Goal: Task Accomplishment & Management: Complete application form

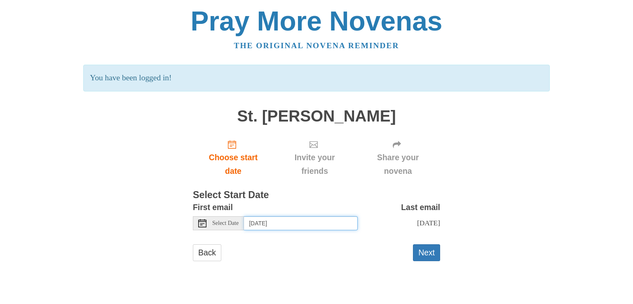
click at [282, 225] on input "[DATE]" at bounding box center [301, 223] width 114 height 14
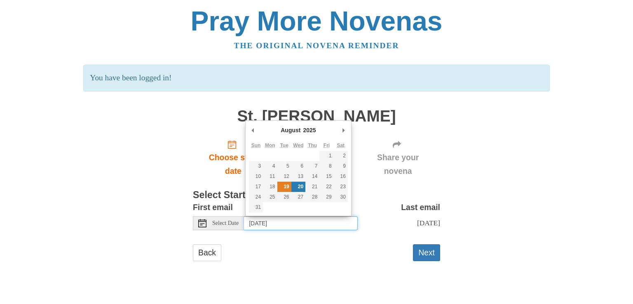
type input "[DATE]"
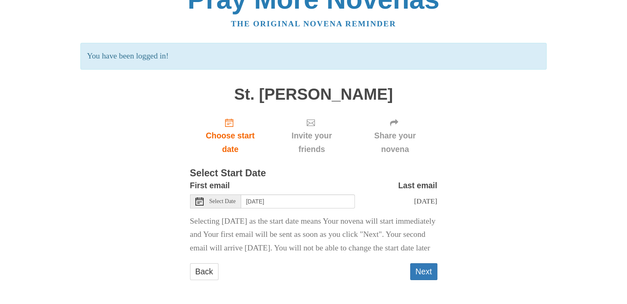
scroll to position [35, 0]
click at [420, 275] on button "Next" at bounding box center [423, 271] width 27 height 17
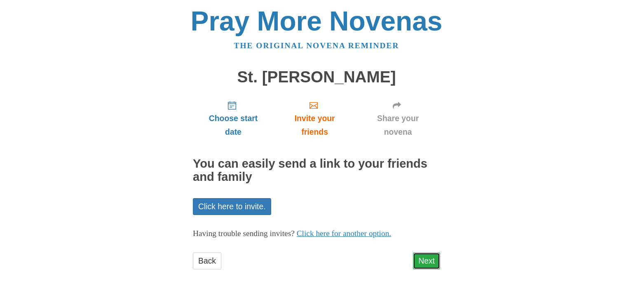
click at [430, 262] on link "Next" at bounding box center [426, 261] width 27 height 17
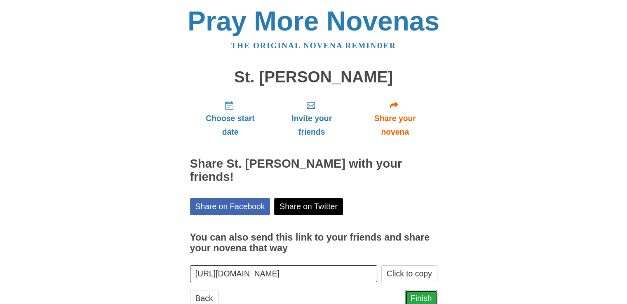
click at [420, 290] on link "Finish" at bounding box center [421, 298] width 32 height 17
